Goal: Information Seeking & Learning: Check status

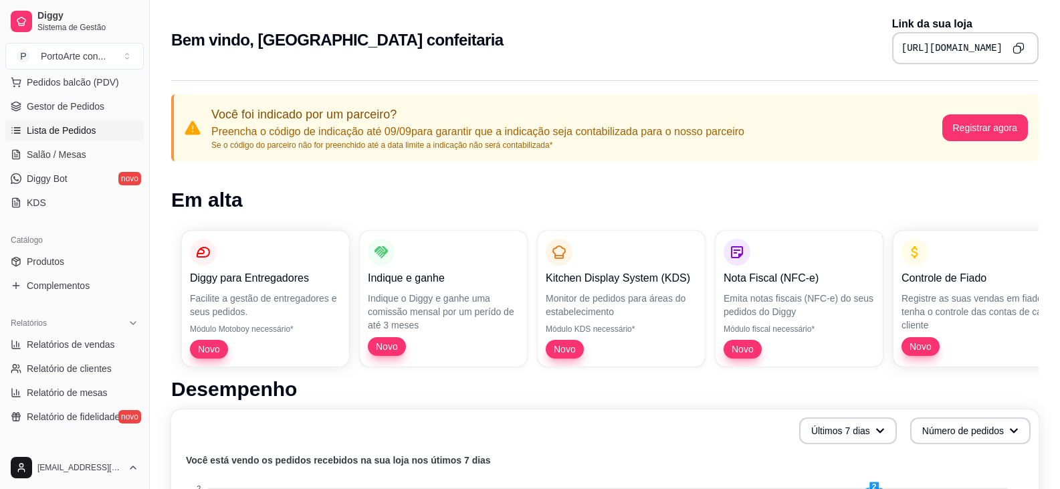
scroll to position [201, 0]
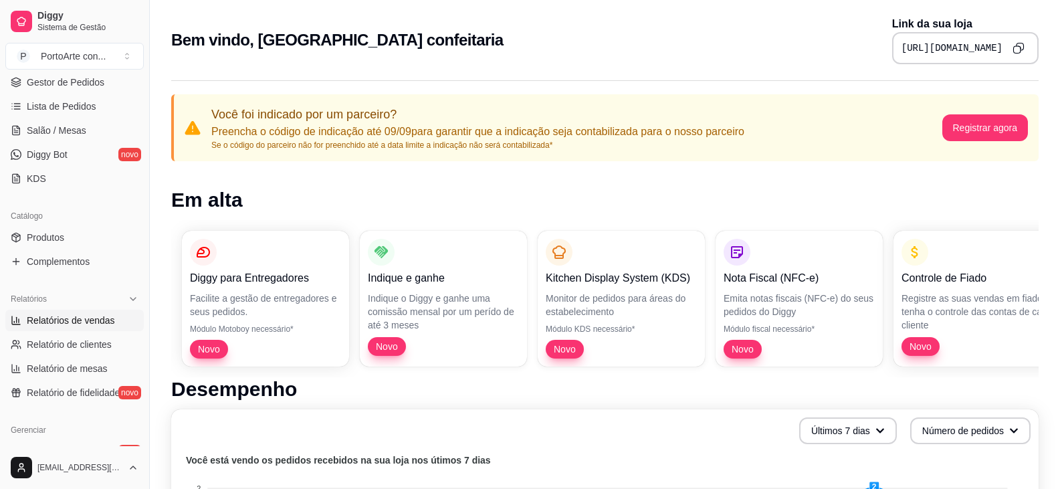
click at [100, 323] on span "Relatórios de vendas" at bounding box center [71, 320] width 88 height 13
select select "ALL"
select select "0"
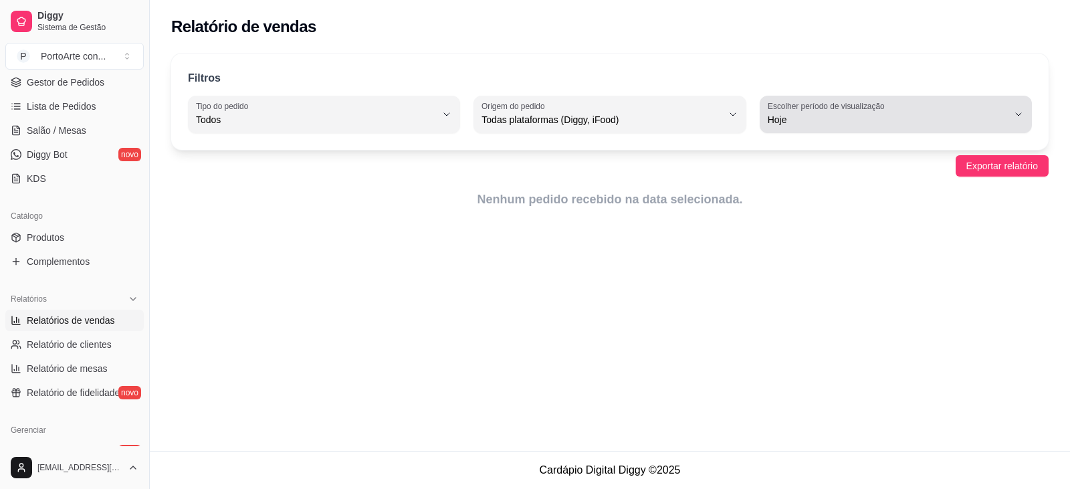
click at [926, 122] on span "Hoje" at bounding box center [888, 119] width 240 height 13
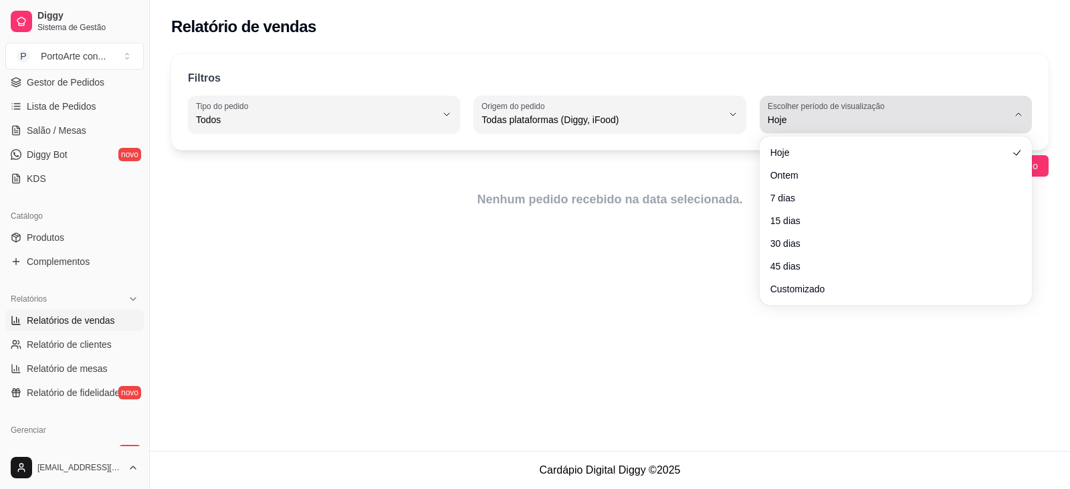
click at [926, 122] on span "Hoje" at bounding box center [888, 119] width 240 height 13
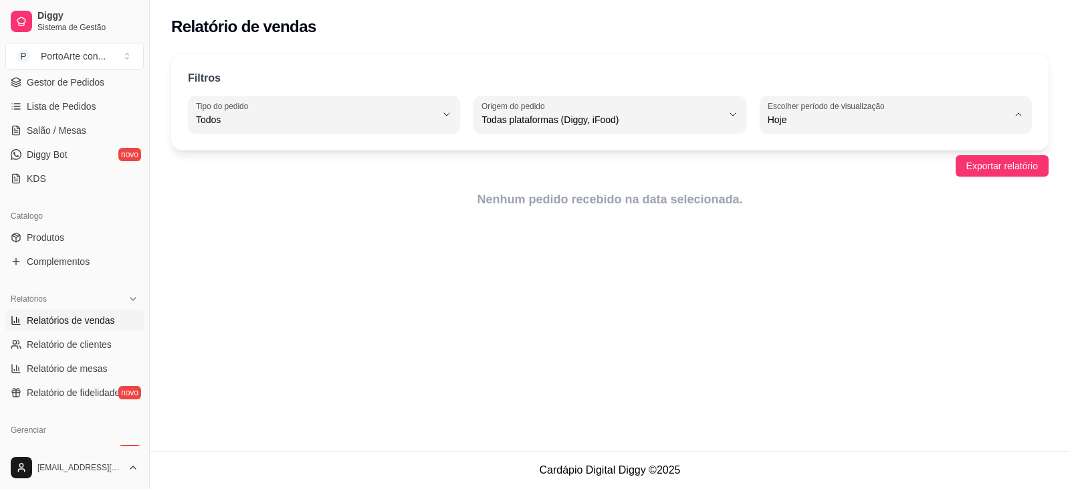
click at [884, 206] on li "7 dias" at bounding box center [896, 195] width 252 height 21
type input "7"
select select "7"
